Goal: Information Seeking & Learning: Compare options

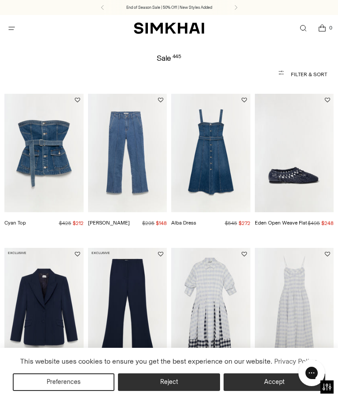
click at [12, 29] on icon "Open menu modal" at bounding box center [11, 28] width 9 height 7
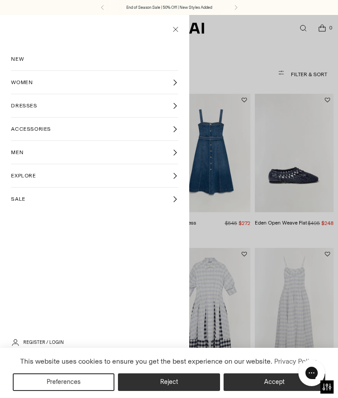
click at [29, 105] on span "DRESSES" at bounding box center [24, 106] width 26 height 8
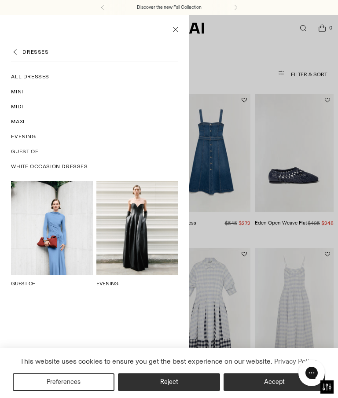
click at [35, 281] on link "GUEST OF" at bounding box center [23, 284] width 24 height 6
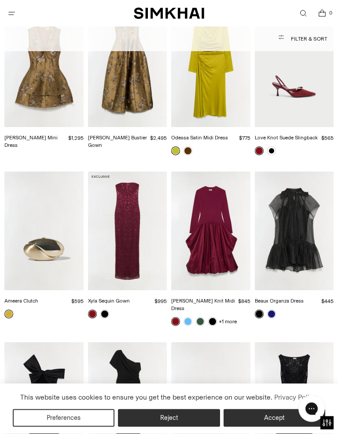
scroll to position [1451, 0]
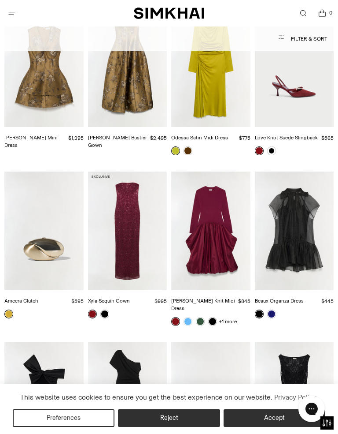
click at [107, 208] on img "Xyla Sequin Gown" at bounding box center [127, 230] width 79 height 119
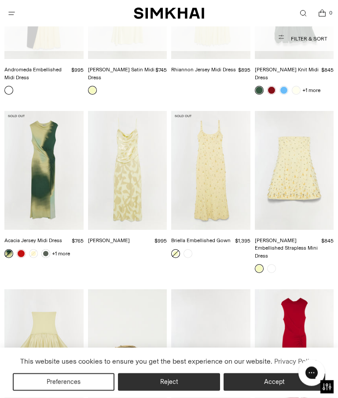
scroll to position [2194, 0]
click at [124, 125] on img "Jessa Gown" at bounding box center [127, 170] width 79 height 119
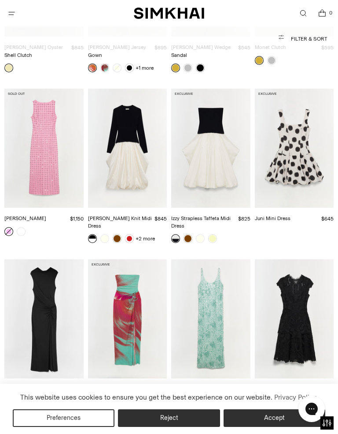
click at [326, 301] on img "Signature Laura Lace Dress" at bounding box center [294, 318] width 79 height 119
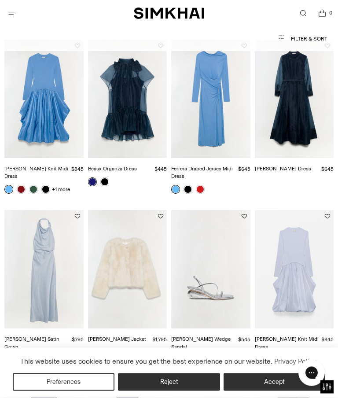
scroll to position [0, 0]
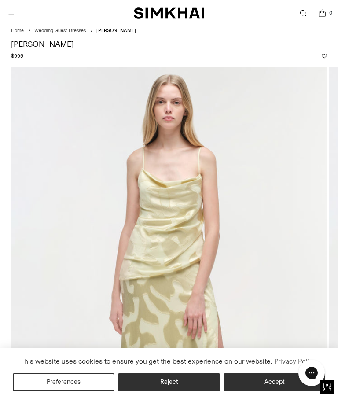
scroll to position [11, 0]
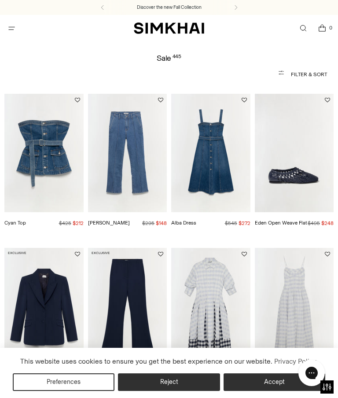
click at [18, 29] on span "Open menu modal" at bounding box center [11, 28] width 15 height 15
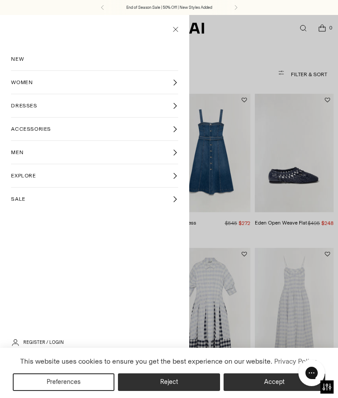
click at [56, 106] on link "DRESSES" at bounding box center [94, 105] width 167 height 23
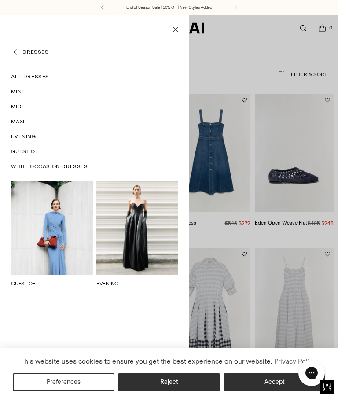
click at [21, 123] on span "Maxi" at bounding box center [17, 122] width 13 height 8
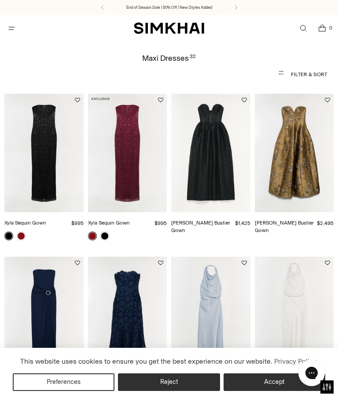
click at [125, 186] on img "Xyla Sequin Gown" at bounding box center [127, 153] width 79 height 119
click at [18, 30] on span "Open menu modal" at bounding box center [11, 28] width 15 height 15
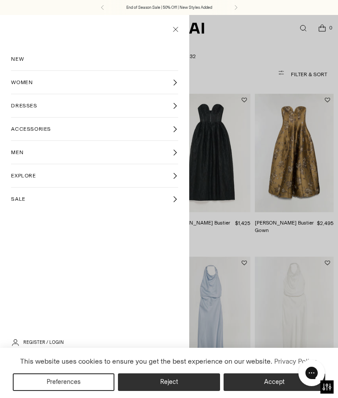
click at [34, 109] on span "DRESSES" at bounding box center [24, 106] width 26 height 8
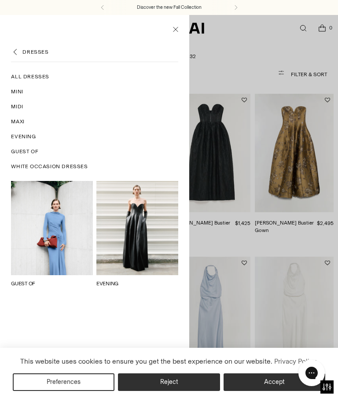
click at [15, 108] on span "Midi" at bounding box center [17, 107] width 12 height 8
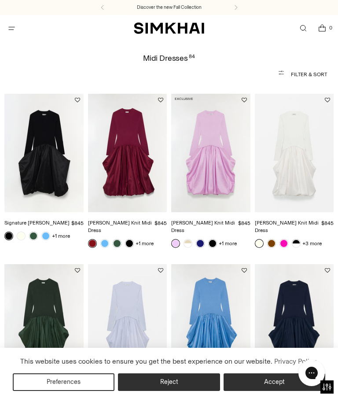
click at [11, 26] on icon "Open menu modal" at bounding box center [11, 28] width 9 height 7
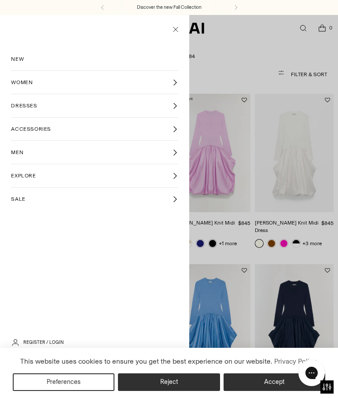
click at [36, 110] on link "DRESSES" at bounding box center [94, 105] width 167 height 23
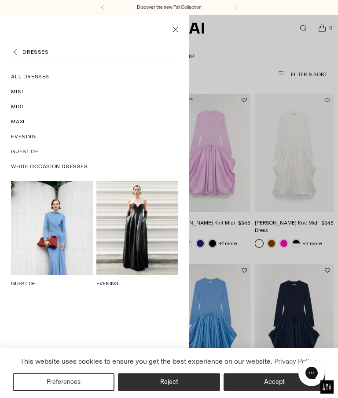
click at [28, 141] on link "Evening" at bounding box center [94, 136] width 167 height 15
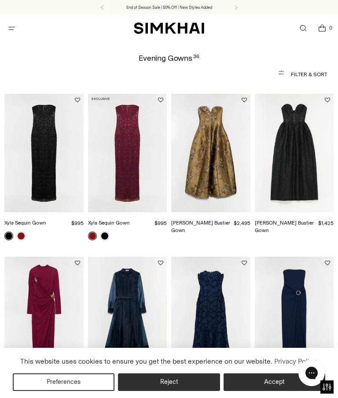
click at [118, 166] on img "Xyla Sequin Gown" at bounding box center [127, 153] width 79 height 119
click at [11, 31] on icon "Open menu modal" at bounding box center [11, 28] width 9 height 7
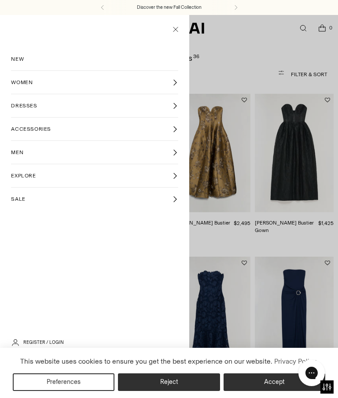
click at [46, 111] on link "DRESSES" at bounding box center [94, 105] width 167 height 23
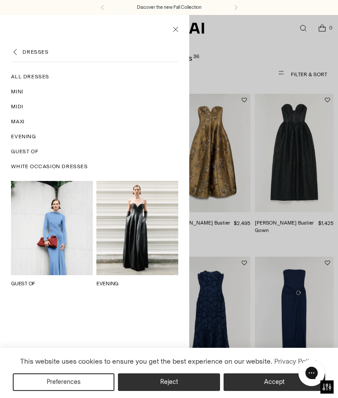
click at [23, 81] on link "All Dresses" at bounding box center [94, 76] width 167 height 15
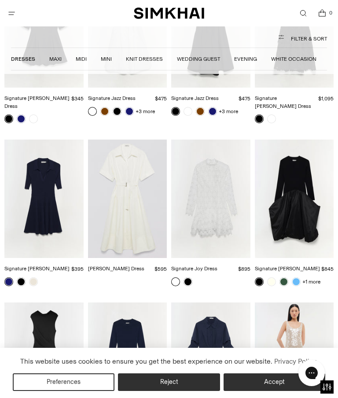
scroll to position [6564, 0]
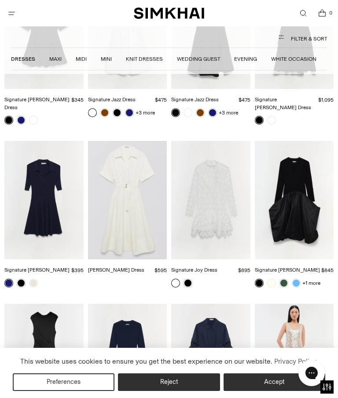
click at [195, 57] on link "Wedding Guest" at bounding box center [198, 59] width 43 height 6
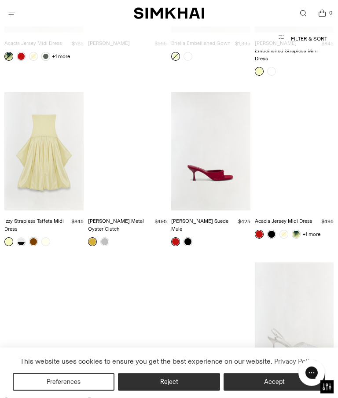
scroll to position [2391, 0]
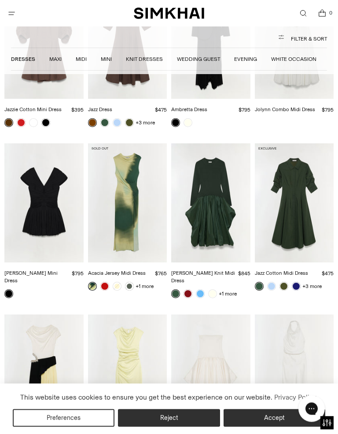
scroll to position [1972, 0]
click at [133, 205] on img "Acacia Jersey Midi Dress" at bounding box center [127, 202] width 79 height 119
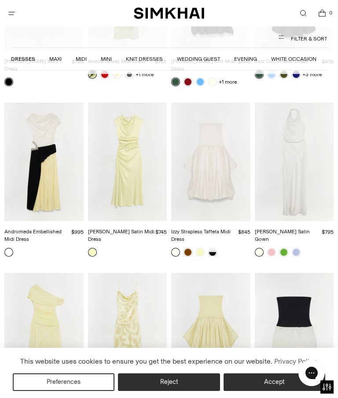
scroll to position [2367, 0]
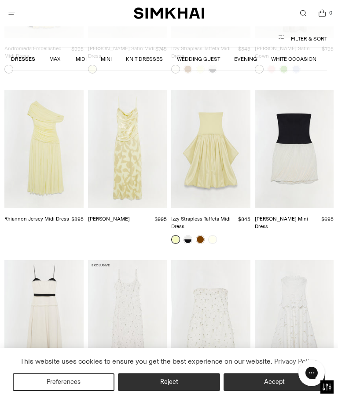
click at [129, 149] on img "Jessa Gown" at bounding box center [127, 149] width 79 height 119
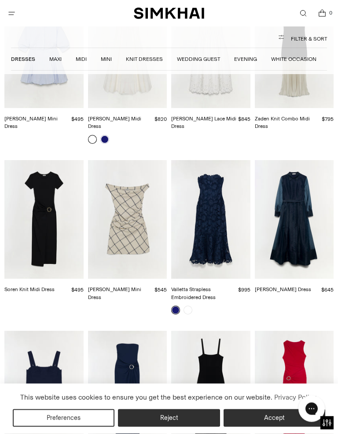
scroll to position [3166, 0]
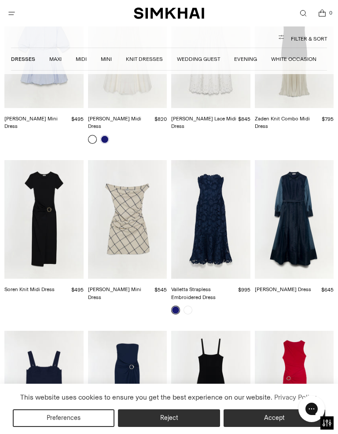
click at [45, 161] on img "Soren Knit Midi Dress" at bounding box center [43, 219] width 79 height 119
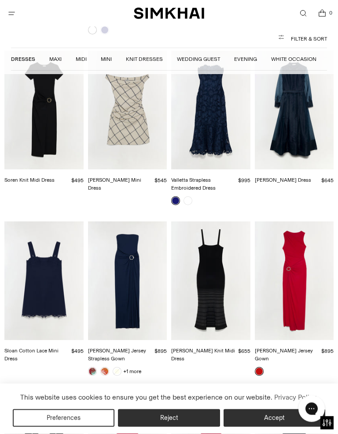
scroll to position [3275, 0]
click at [310, 234] on img "Blaine Jersey Gown" at bounding box center [294, 280] width 79 height 119
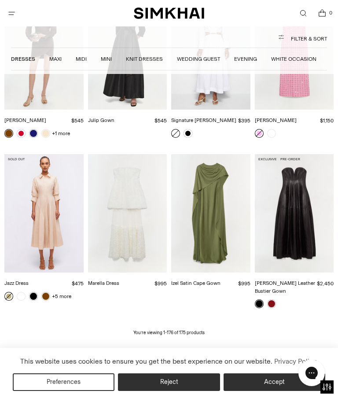
scroll to position [7201, 0]
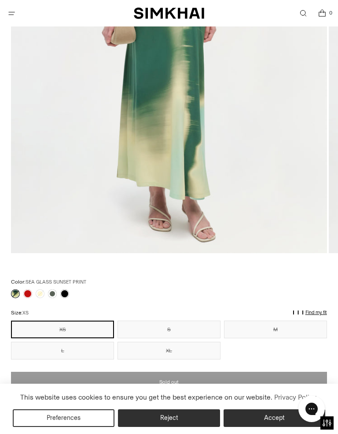
click at [30, 294] on link at bounding box center [27, 293] width 9 height 9
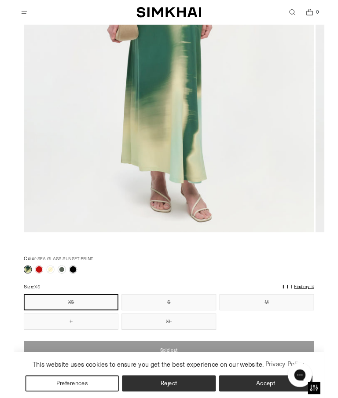
scroll to position [354, 0]
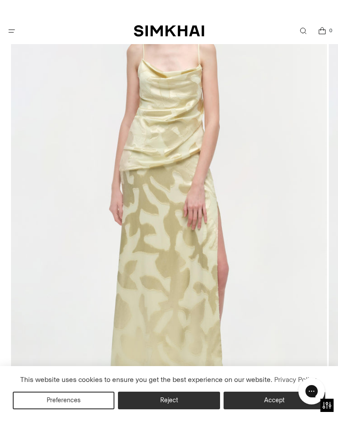
scroll to position [123, 0]
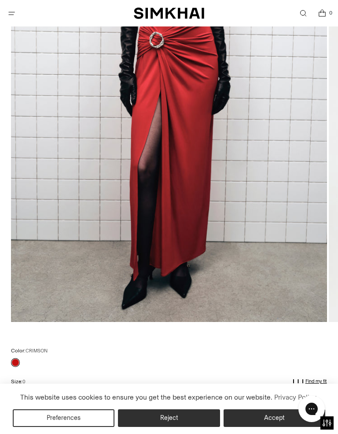
scroll to position [275, 0]
